Goal: Transaction & Acquisition: Purchase product/service

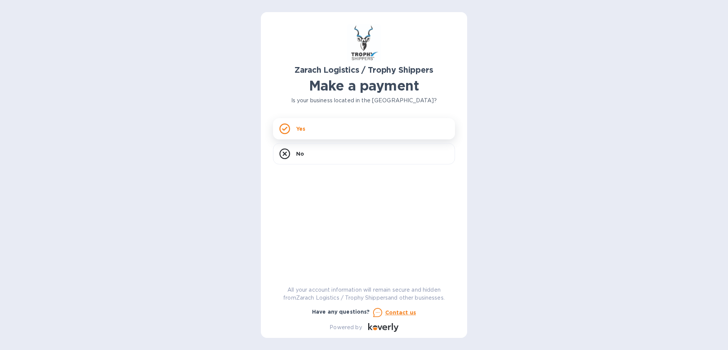
click at [328, 129] on div "Yes" at bounding box center [364, 128] width 182 height 21
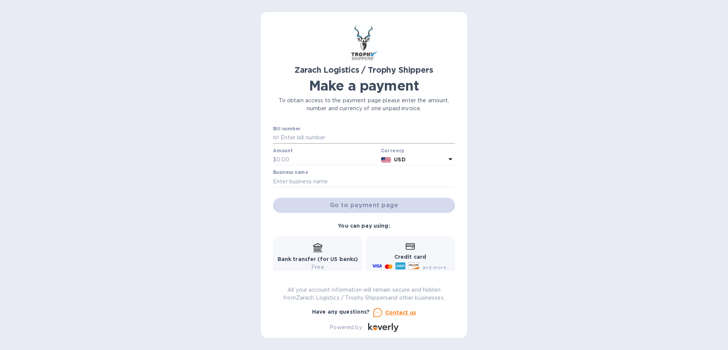
click at [311, 141] on input "text" at bounding box center [367, 137] width 176 height 11
paste input "B00173696"
type input "B00173696"
click at [314, 159] on input "text" at bounding box center [327, 159] width 102 height 11
paste input "2,755.77"
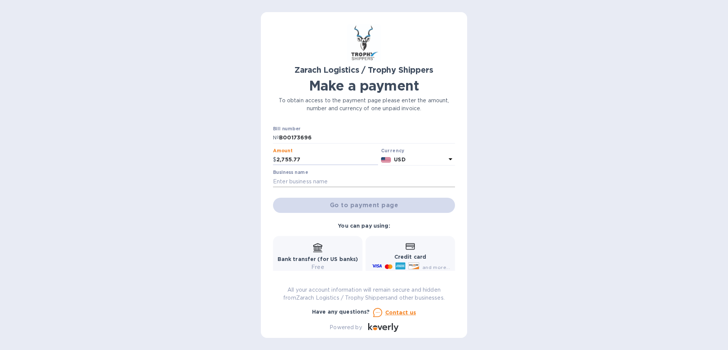
type input "2,755.77"
click at [339, 180] on input "text" at bounding box center [364, 181] width 182 height 11
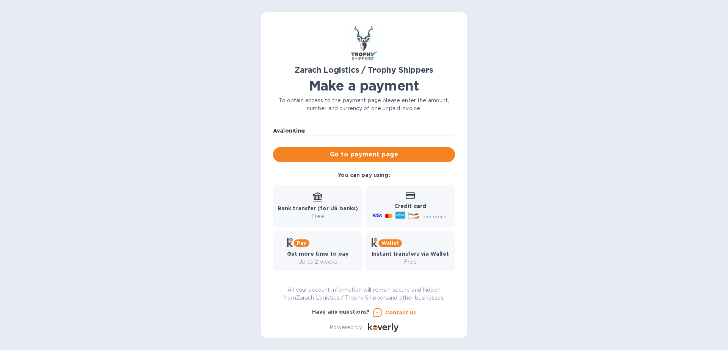
scroll to position [58, 0]
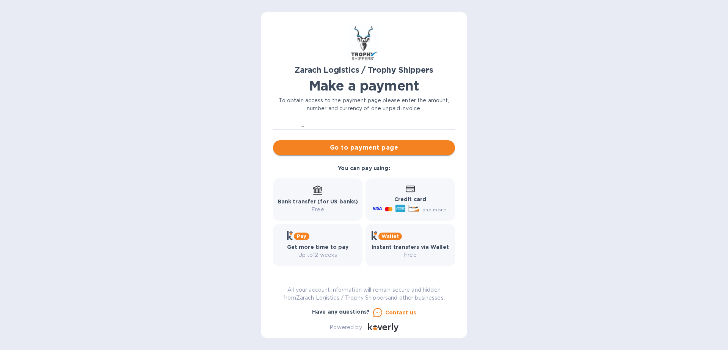
type input "AvalonKing"
click at [399, 147] on span "Go to payment page" at bounding box center [364, 147] width 170 height 9
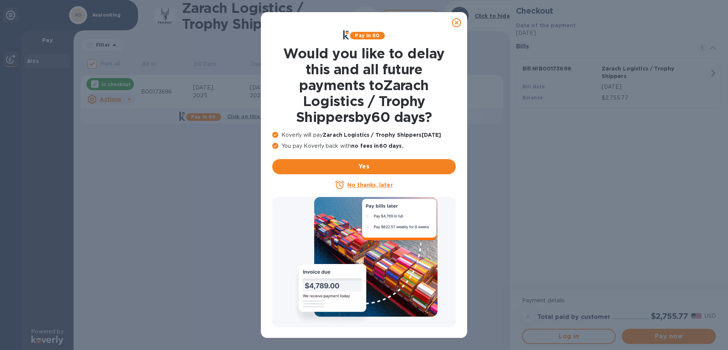
click at [369, 182] on p "No thanks, later" at bounding box center [369, 185] width 45 height 8
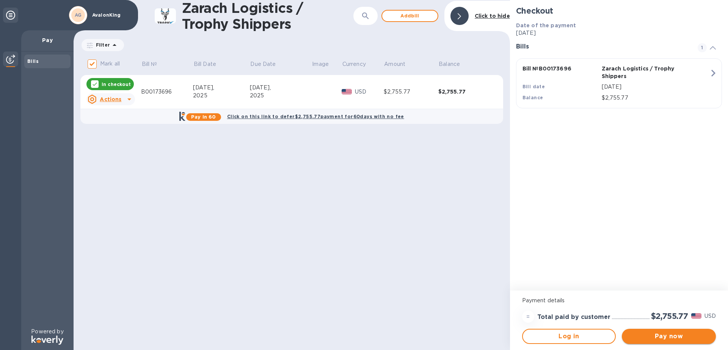
click at [656, 336] on span "Pay now" at bounding box center [669, 336] width 82 height 9
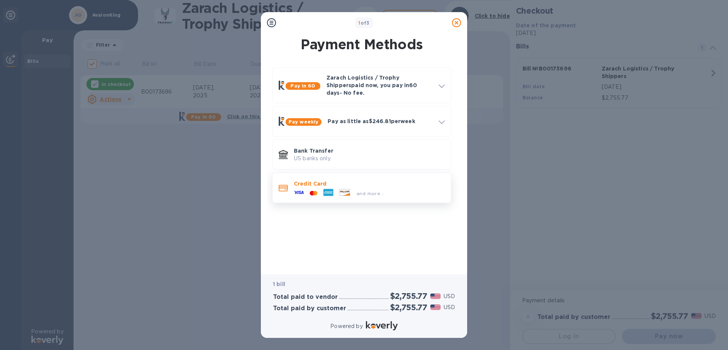
click at [404, 188] on div "and more..." at bounding box center [369, 192] width 151 height 8
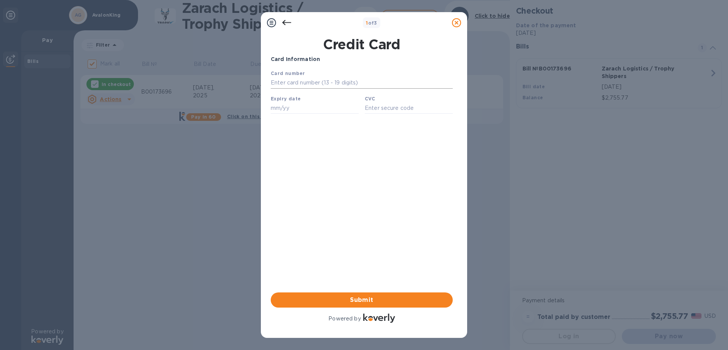
click at [323, 84] on input "text" at bounding box center [362, 82] width 182 height 11
click at [319, 78] on input "text" at bounding box center [362, 82] width 182 height 11
type input "[CREDIT_CARD_NUMBER]"
type input "10/26"
type input "625"
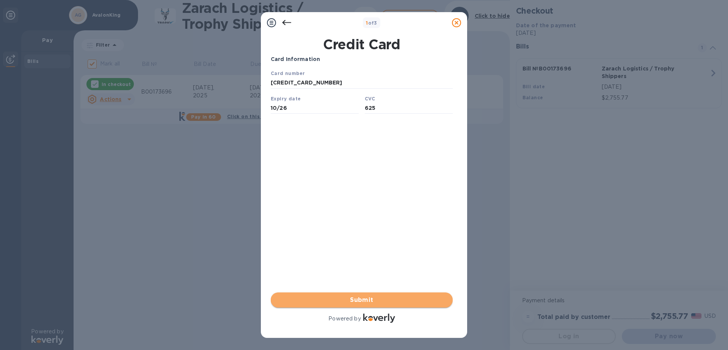
click at [364, 299] on span "Submit" at bounding box center [362, 300] width 170 height 9
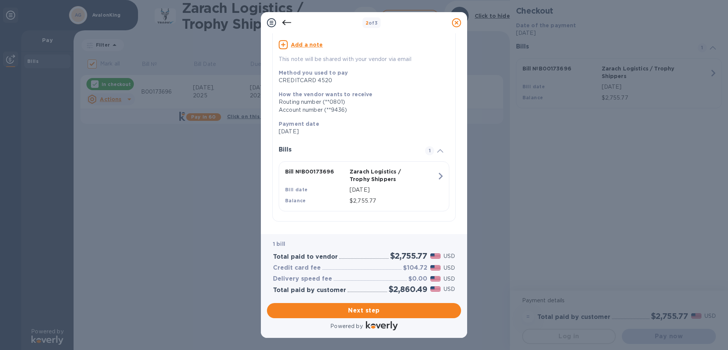
scroll to position [71, 0]
click at [385, 310] on span "Next step" at bounding box center [364, 310] width 182 height 9
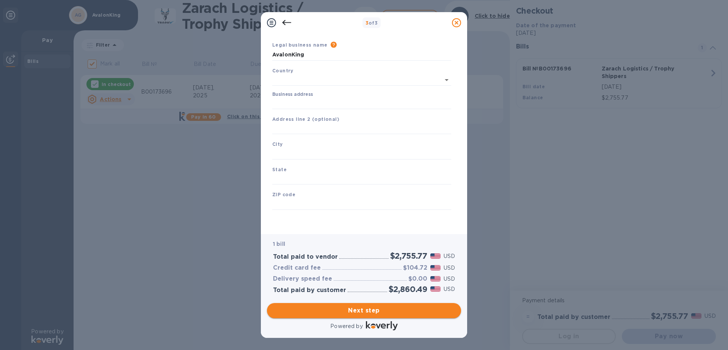
type input "[GEOGRAPHIC_DATA]"
click at [326, 104] on input "Business address" at bounding box center [361, 103] width 179 height 11
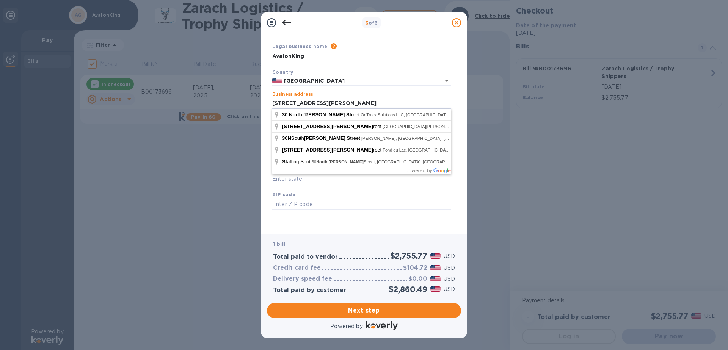
type input "[STREET_ADDRESS][PERSON_NAME]"
type input "[PERSON_NAME]"
type input "WY"
type input "82801"
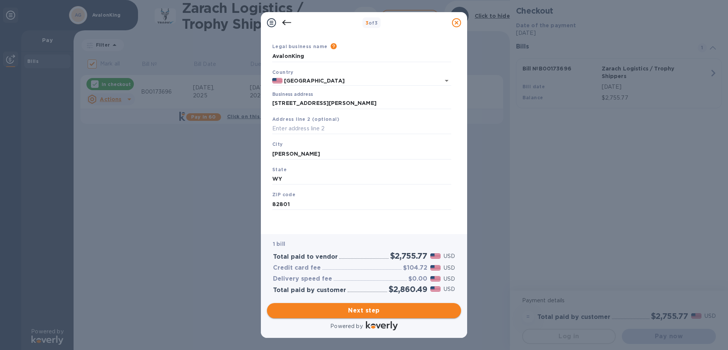
click at [386, 310] on span "Next step" at bounding box center [364, 310] width 182 height 9
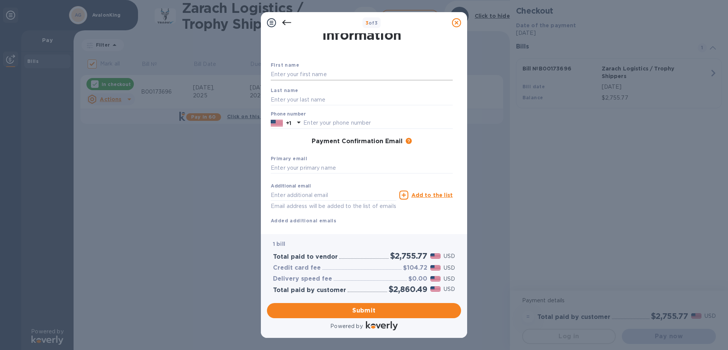
click at [309, 71] on input "text" at bounding box center [362, 74] width 182 height 11
type input "Uros"
type input "Aleksic"
click at [279, 122] on img at bounding box center [277, 123] width 12 height 8
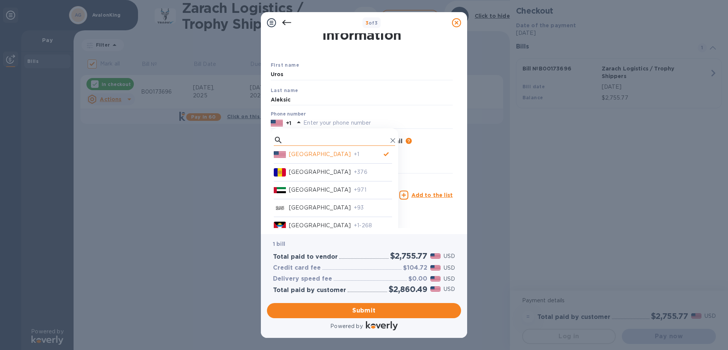
click at [299, 137] on input "text" at bounding box center [337, 140] width 102 height 11
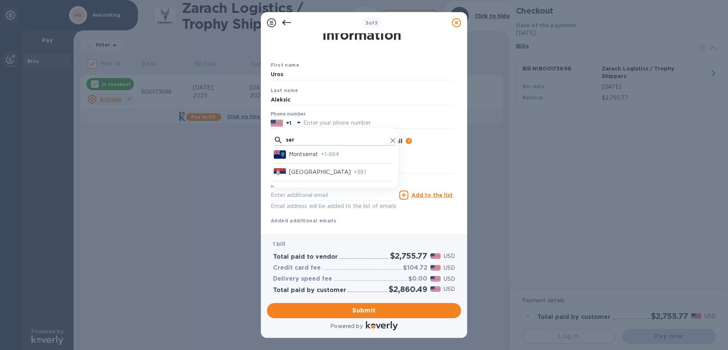
type input "ser"
click at [300, 169] on p "[GEOGRAPHIC_DATA]" at bounding box center [320, 172] width 62 height 8
click at [335, 119] on input "text" at bounding box center [382, 123] width 142 height 11
type input "63544956"
click at [314, 172] on input "text" at bounding box center [362, 168] width 182 height 11
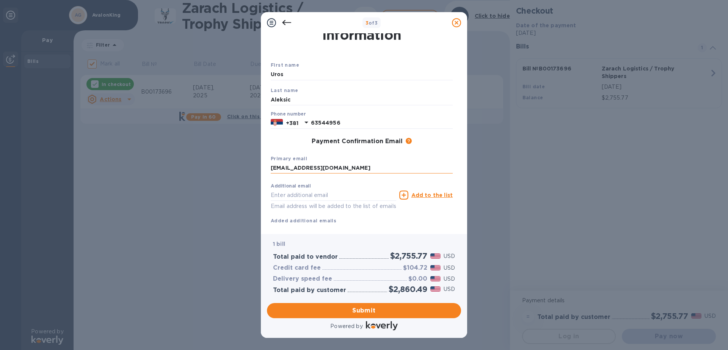
type input "[EMAIL_ADDRESS][DOMAIN_NAME]"
click at [366, 308] on span "Submit" at bounding box center [364, 310] width 182 height 9
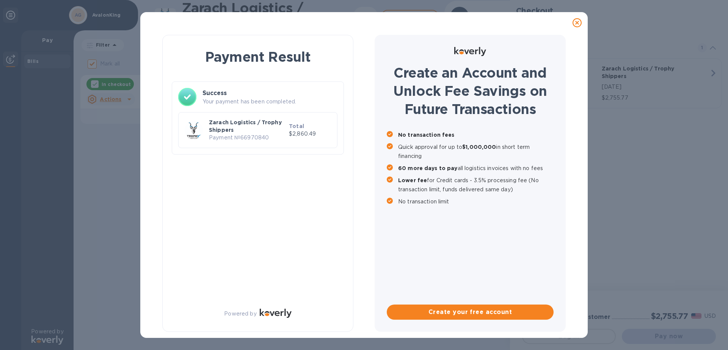
checkbox input "false"
